Goal: Find specific page/section: Find specific page/section

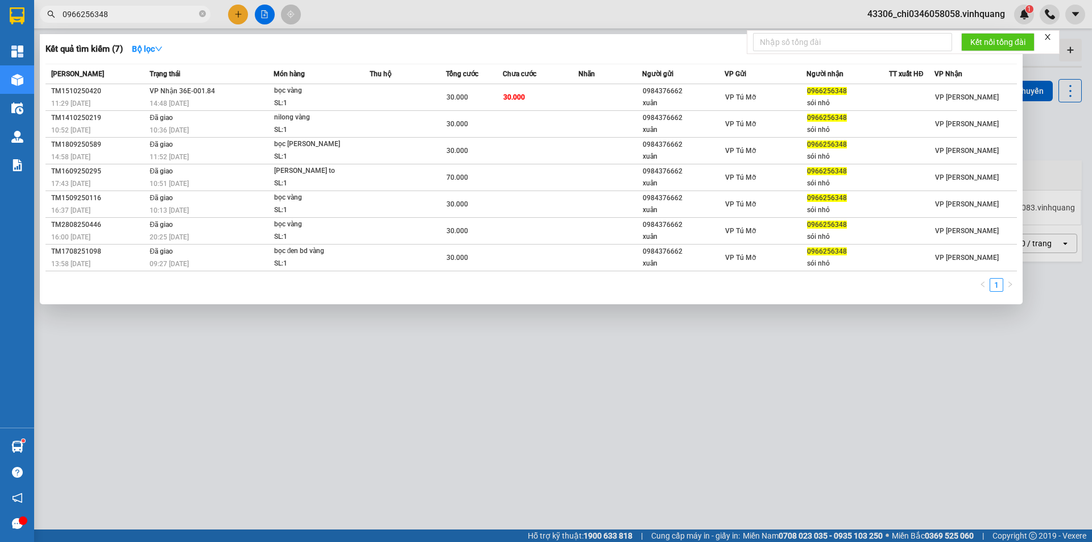
drag, startPoint x: 262, startPoint y: 394, endPoint x: 160, endPoint y: 305, distance: 135.1
click at [229, 382] on div at bounding box center [546, 271] width 1092 height 542
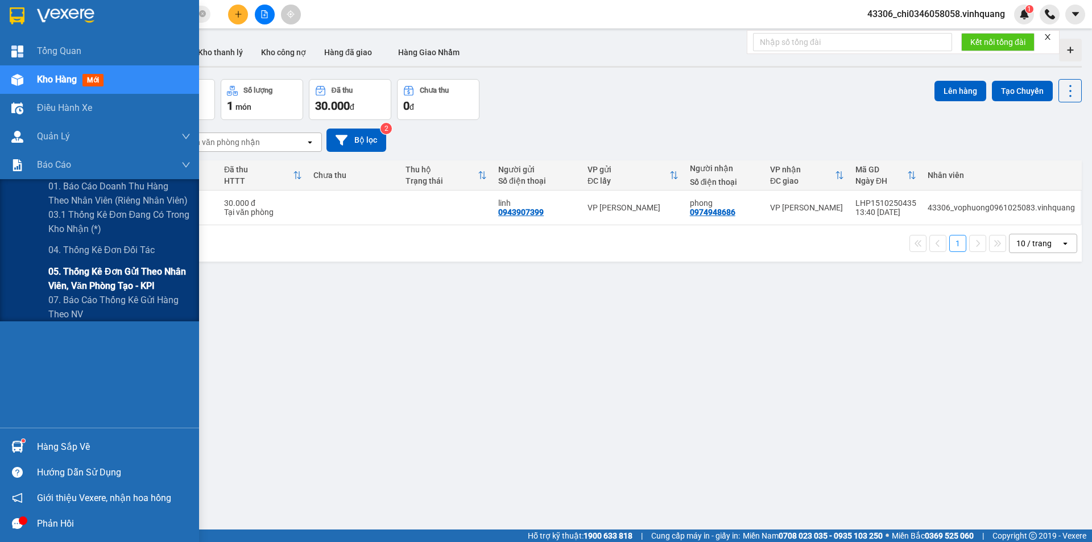
click at [108, 275] on span "05. Thống kê đơn gửi theo nhân viên, văn phòng tạo - KPI" at bounding box center [119, 279] width 142 height 28
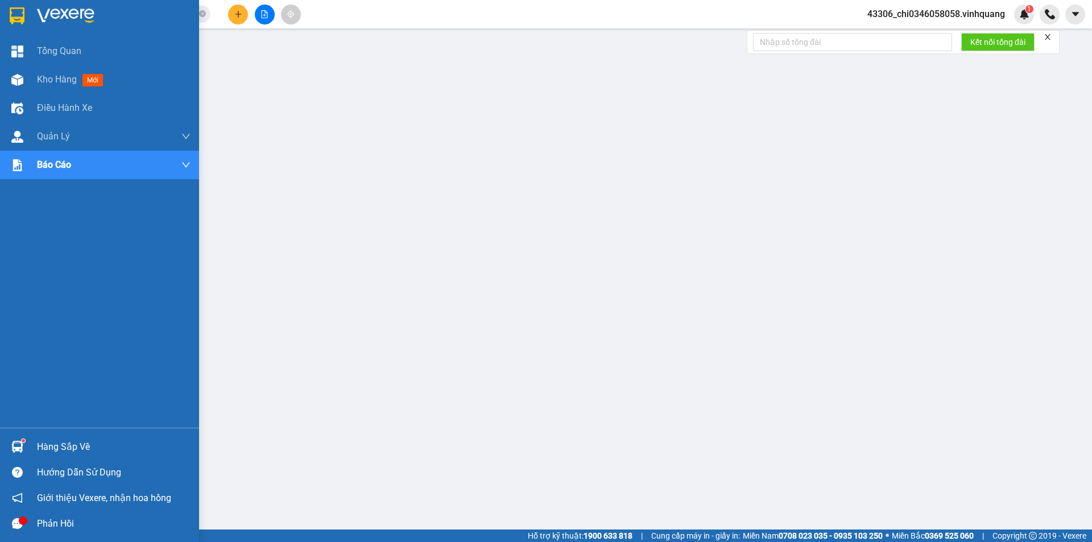
click at [18, 12] on img at bounding box center [17, 15] width 15 height 17
